Goal: Task Accomplishment & Management: Complete application form

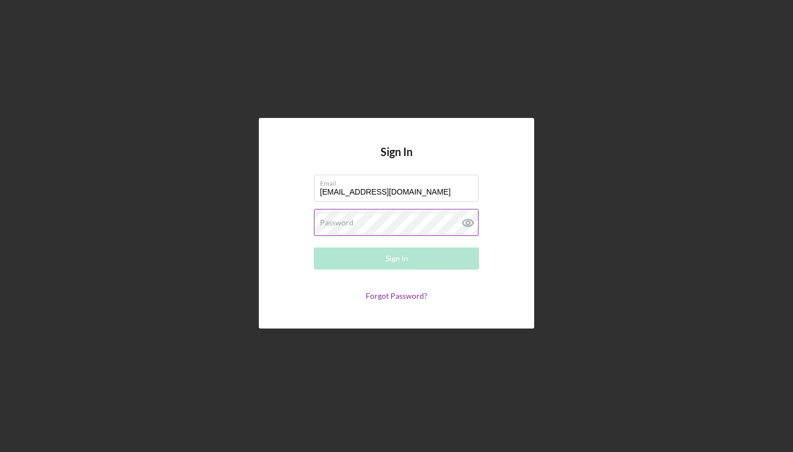
type input "[EMAIL_ADDRESS][DOMAIN_NAME]"
click at [394, 221] on div "Password Required" at bounding box center [396, 223] width 165 height 28
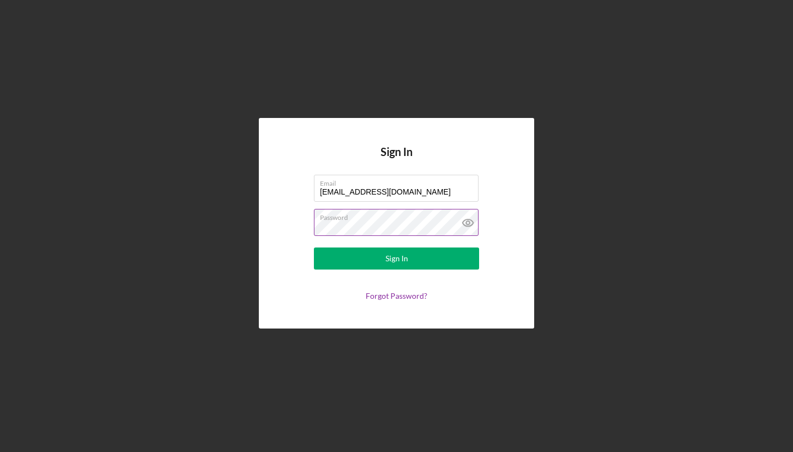
click at [473, 223] on icon at bounding box center [468, 223] width 28 height 28
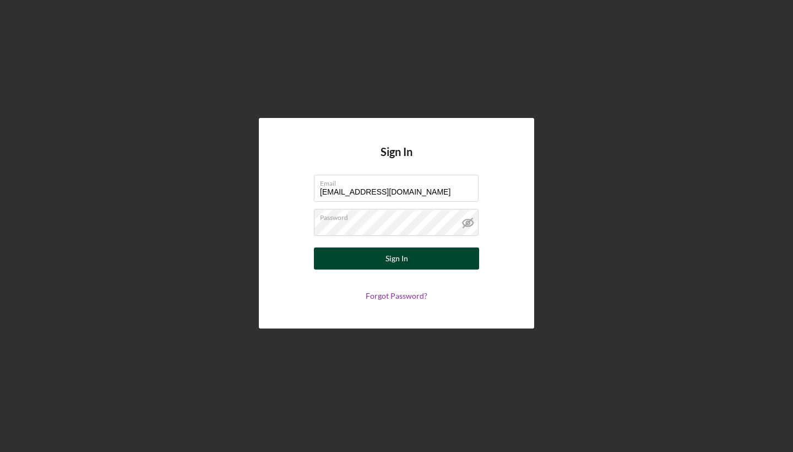
click at [406, 262] on div "Sign In" at bounding box center [397, 258] width 23 height 22
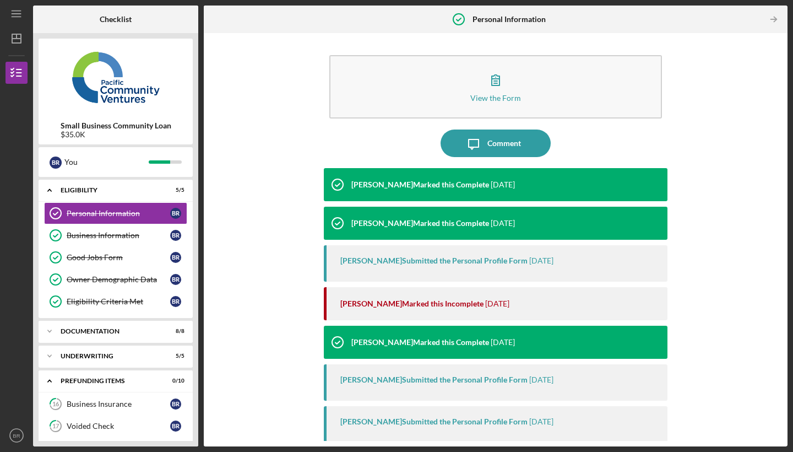
click at [746, 303] on div "View the Form Form Icon/Message Comment [PERSON_NAME] Marked this Complete [DAT…" at bounding box center [495, 240] width 573 height 402
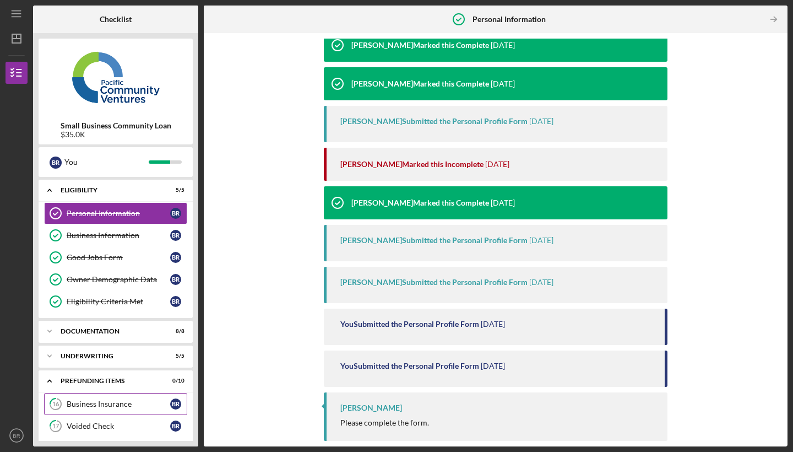
scroll to position [139, 0]
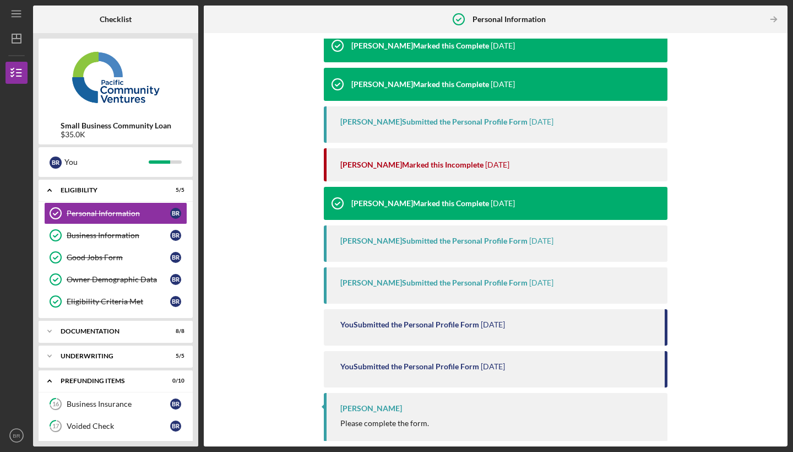
click at [196, 434] on div "Small Business Community Loan $35.0K B R You Icon/Expander Eligibility 5 / 5 Pe…" at bounding box center [115, 239] width 165 height 413
click at [126, 360] on div "Icon/Expander Underwriting 5 / 5" at bounding box center [116, 356] width 154 height 22
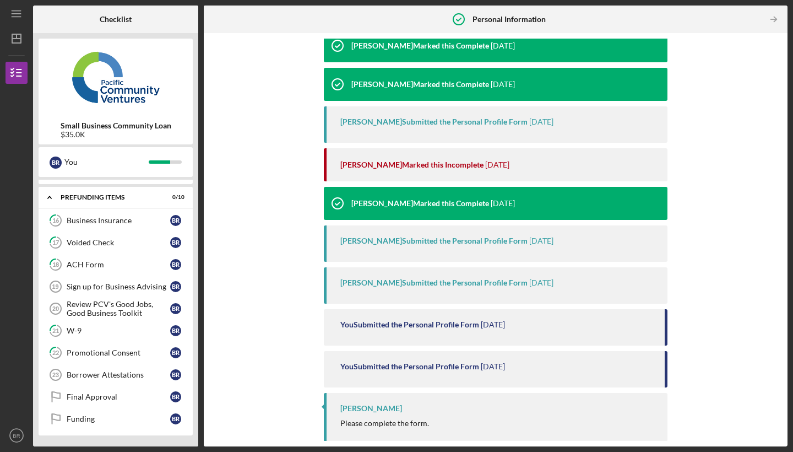
scroll to position [300, 0]
click at [82, 293] on link "Sign up for Business Advising 19 Sign up for Business Advising B R" at bounding box center [115, 286] width 143 height 22
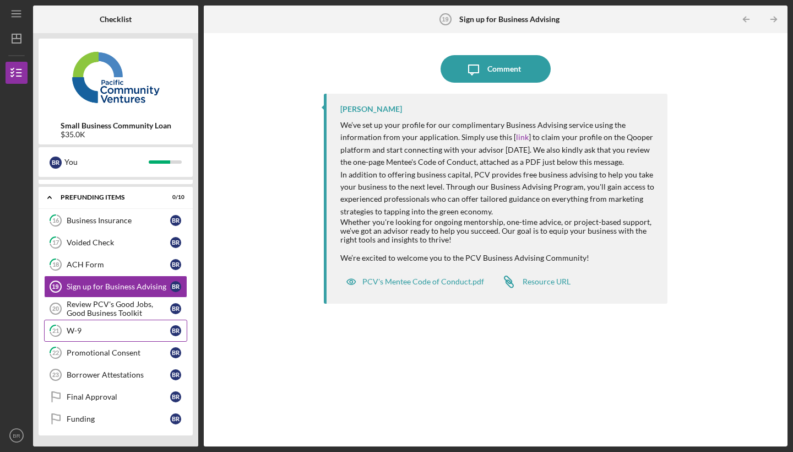
click at [110, 326] on div "W-9" at bounding box center [119, 330] width 104 height 9
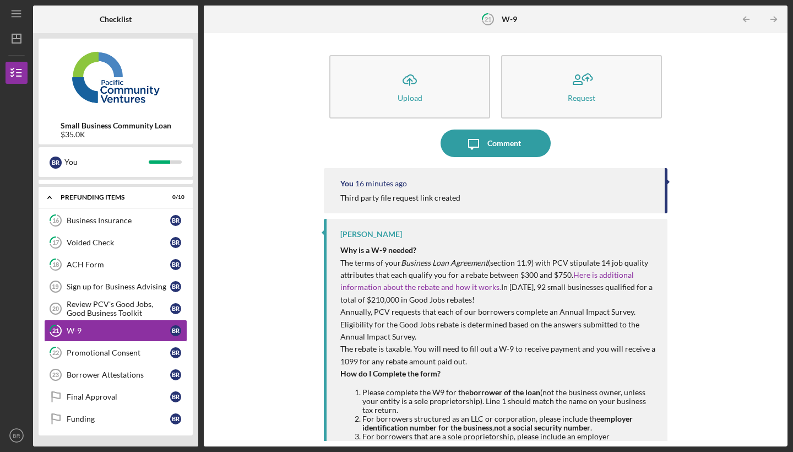
scroll to position [300, 0]
click at [315, 361] on div "Icon/Upload Upload Request Icon/Message Comment You 16 minutes ago Third party …" at bounding box center [495, 240] width 573 height 402
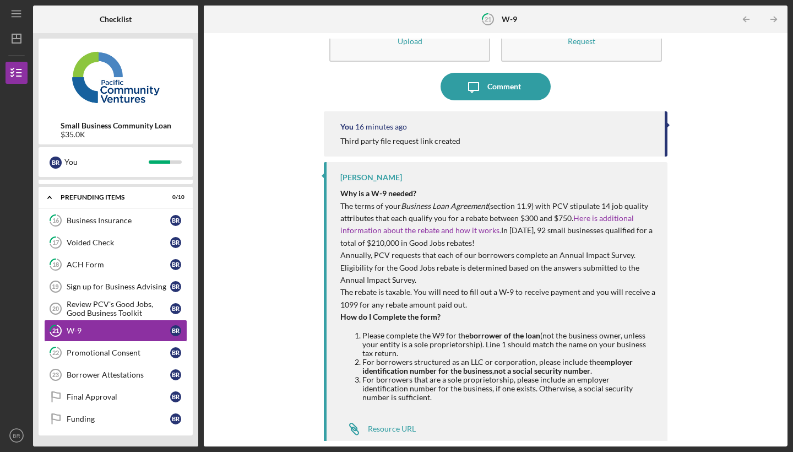
scroll to position [55, 0]
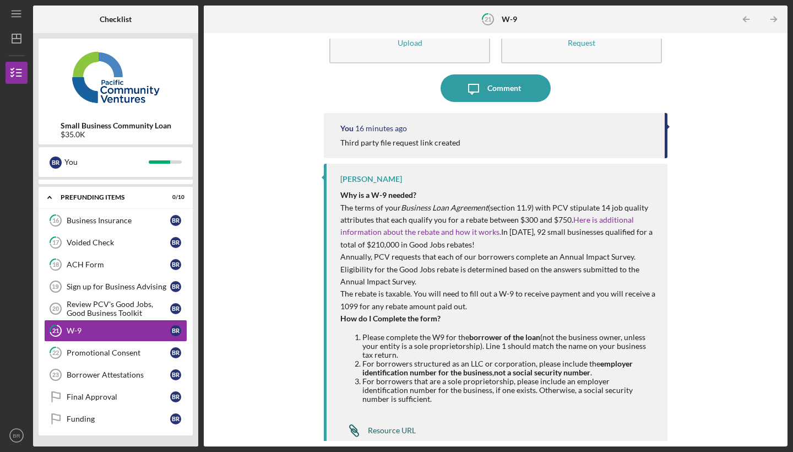
click at [387, 426] on div "Resource URL" at bounding box center [392, 430] width 48 height 9
click at [93, 329] on div "W-9" at bounding box center [119, 330] width 104 height 9
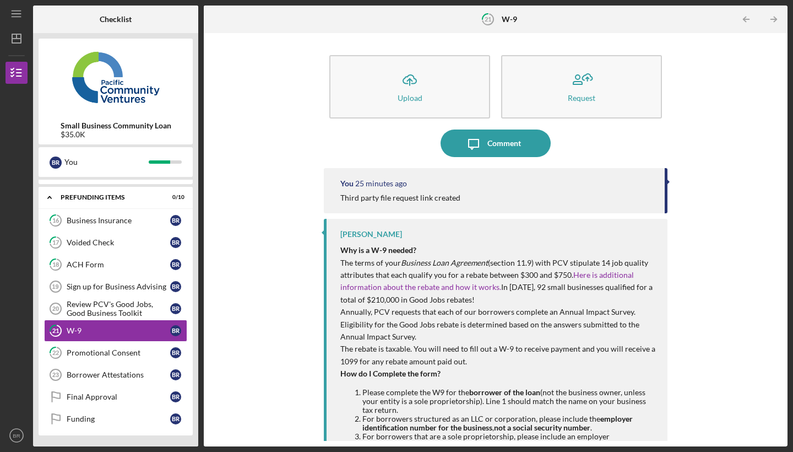
click at [710, 347] on div "Icon/Upload Upload Request Icon/Message Comment You 25 minutes ago Third party …" at bounding box center [495, 240] width 573 height 402
click at [86, 287] on div "Sign up for Business Advising" at bounding box center [119, 286] width 104 height 9
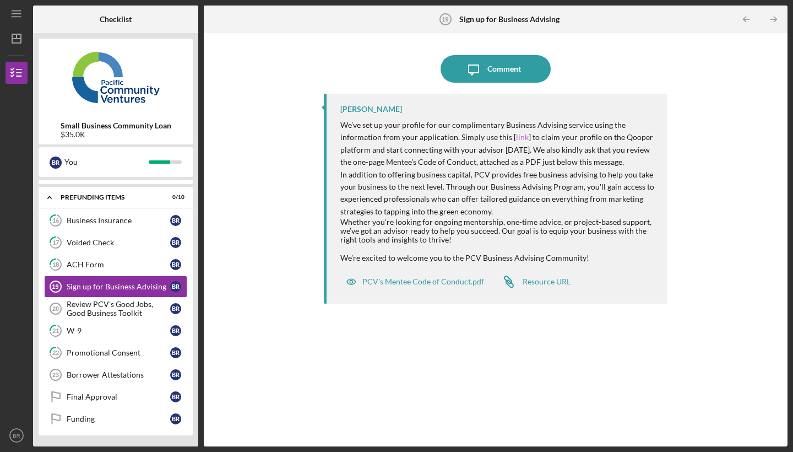
click at [517, 133] on link "link" at bounding box center [522, 136] width 13 height 9
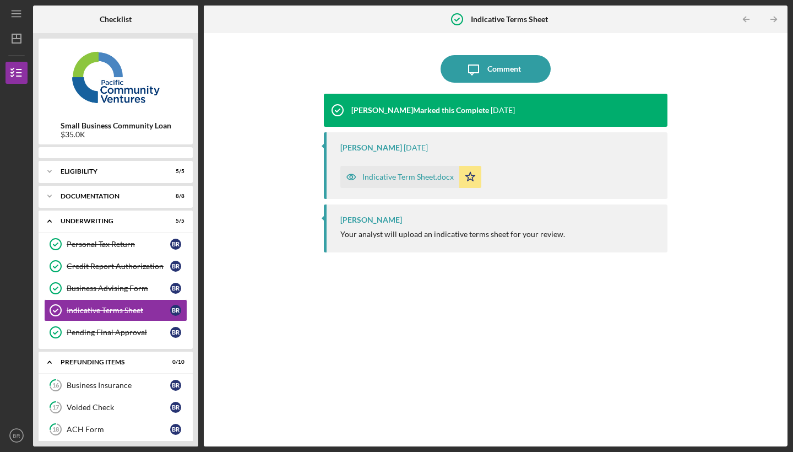
scroll to position [9, 0]
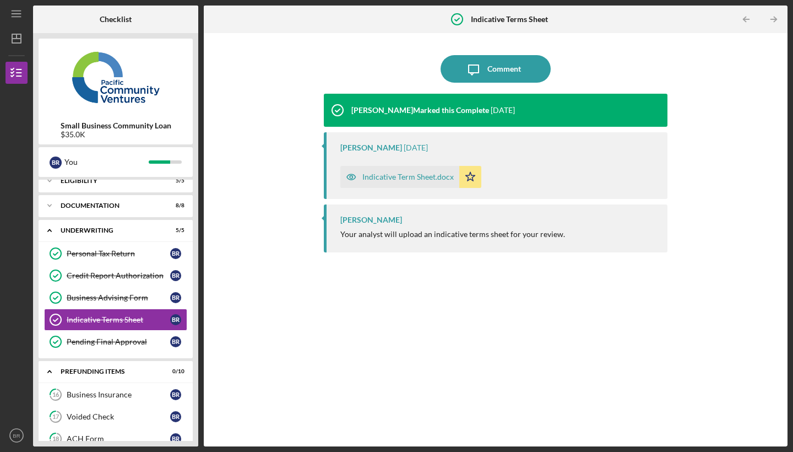
click at [220, 344] on div "Icon/Message Comment [PERSON_NAME] Marked this Complete [DATE] [PERSON_NAME] [D…" at bounding box center [495, 240] width 573 height 402
click at [395, 178] on div "Indicative Term Sheet.docx" at bounding box center [407, 176] width 91 height 9
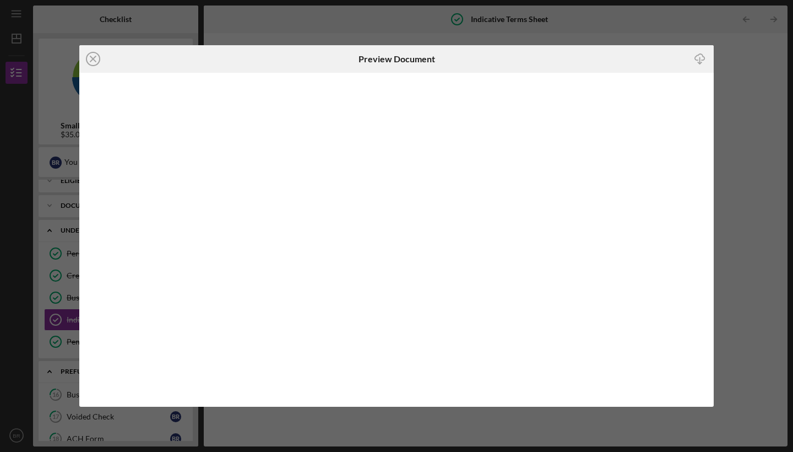
click at [742, 79] on div "Icon/Close Preview Document Icon/Download" at bounding box center [396, 226] width 793 height 452
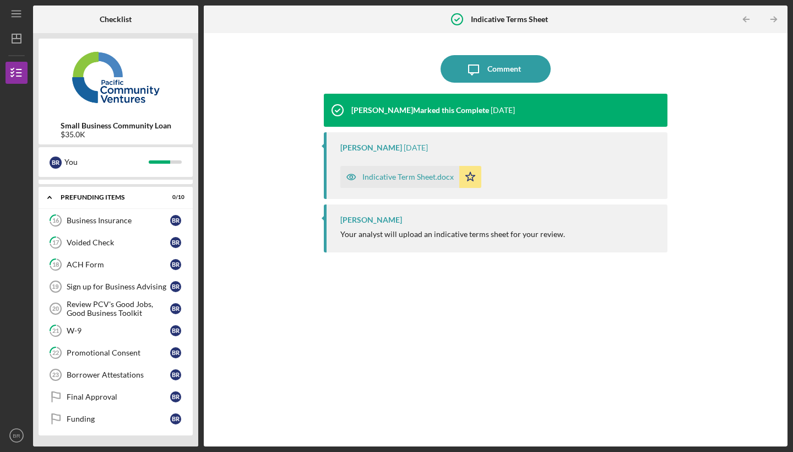
scroll to position [183, 0]
click at [103, 377] on div "Borrower Attestations" at bounding box center [119, 374] width 104 height 9
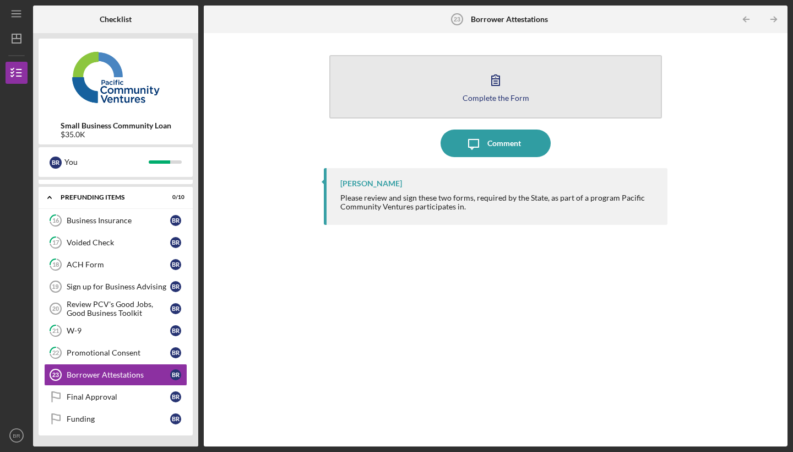
click at [479, 90] on button "Complete the Form Form" at bounding box center [495, 86] width 333 height 63
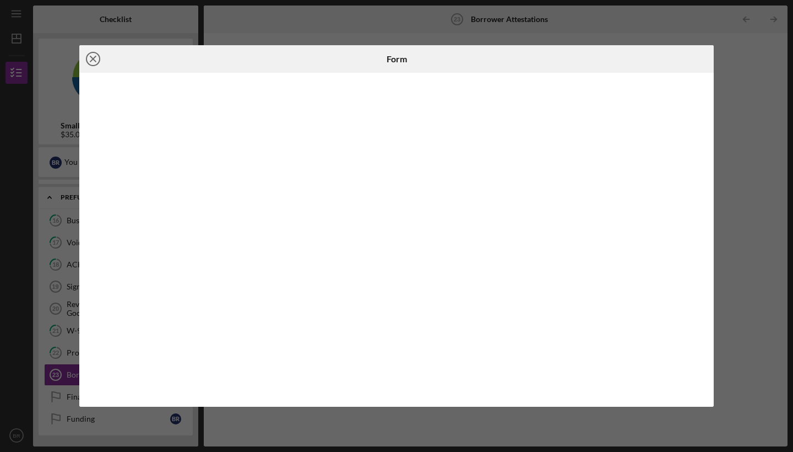
click at [93, 62] on icon "Icon/Close" at bounding box center [93, 59] width 28 height 28
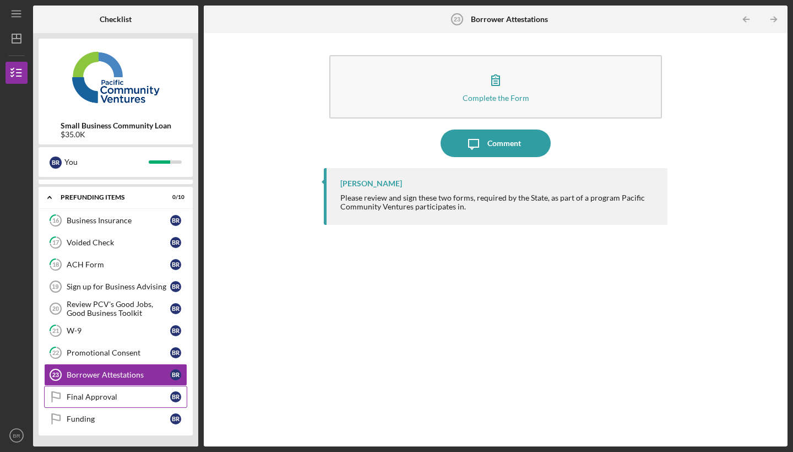
click at [125, 400] on div "Final Approval" at bounding box center [119, 396] width 104 height 9
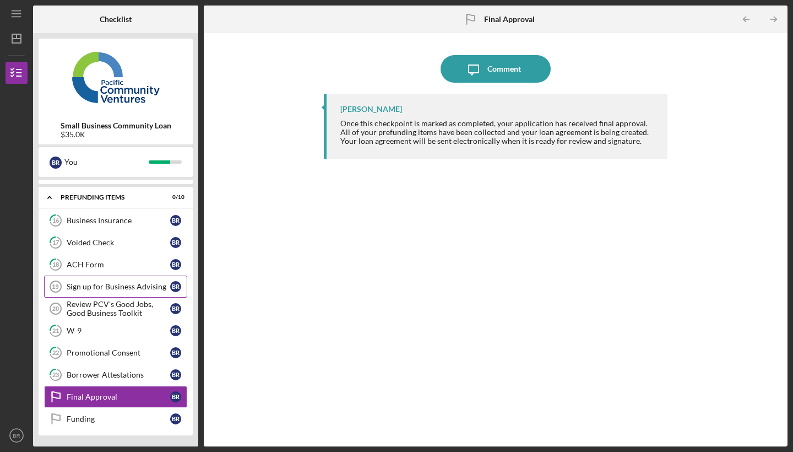
click at [123, 287] on div "Sign up for Business Advising" at bounding box center [119, 286] width 104 height 9
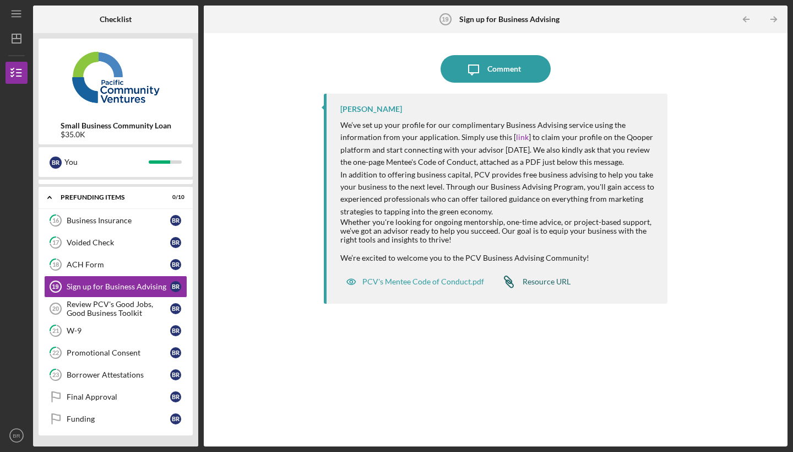
click at [533, 278] on div "Resource URL" at bounding box center [547, 281] width 48 height 9
click at [516, 134] on link "link" at bounding box center [522, 136] width 13 height 9
